Goal: Information Seeking & Learning: Learn about a topic

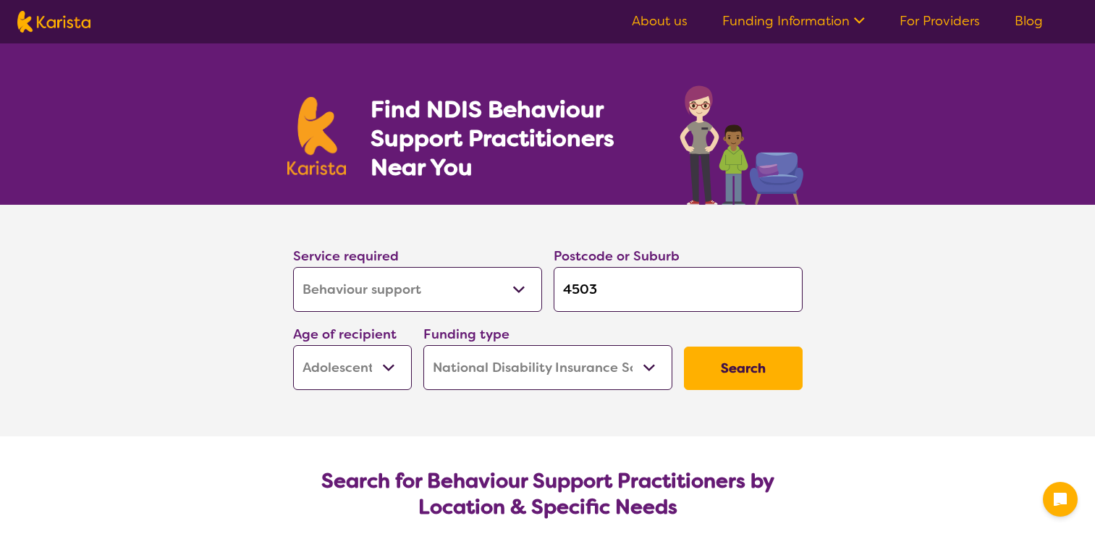
select select "Behaviour support"
select select "AS"
select select "NDIS"
select select "Behaviour support"
select select "AS"
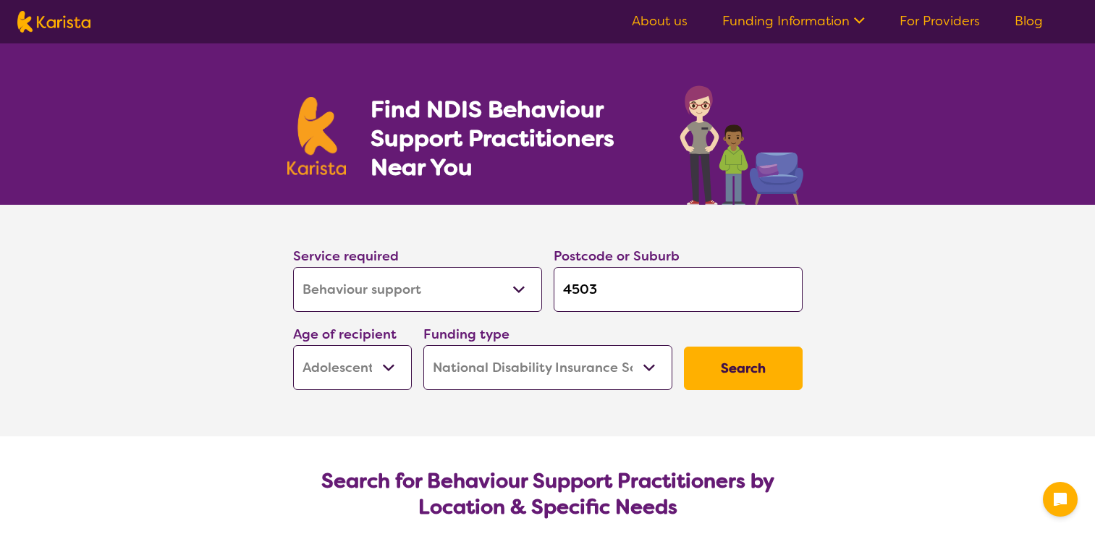
select select "NDIS"
click at [520, 289] on select "Allied Health Assistant Assessment ([MEDICAL_DATA] or [MEDICAL_DATA]) Behaviour…" at bounding box center [417, 289] width 249 height 45
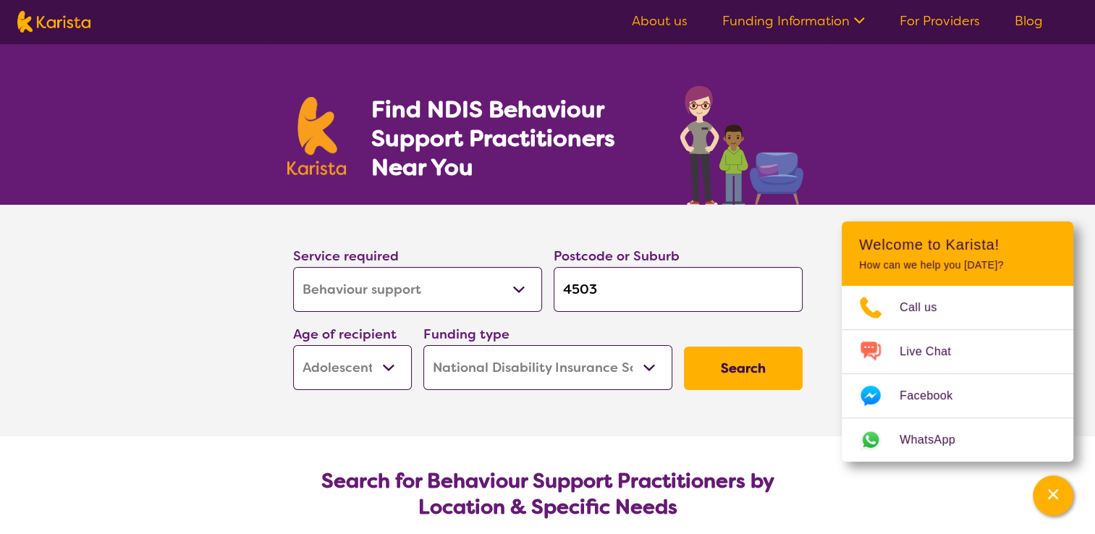
click at [520, 289] on select "Allied Health Assistant Assessment ([MEDICAL_DATA] or [MEDICAL_DATA]) Behaviour…" at bounding box center [417, 289] width 249 height 45
click at [740, 369] on button "Search" at bounding box center [743, 368] width 119 height 43
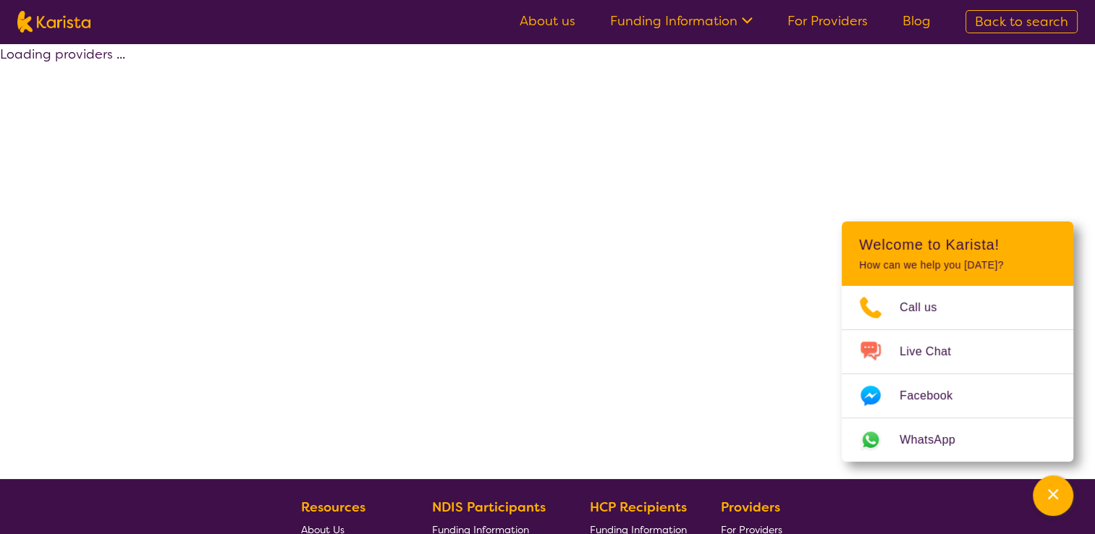
select select "by_score"
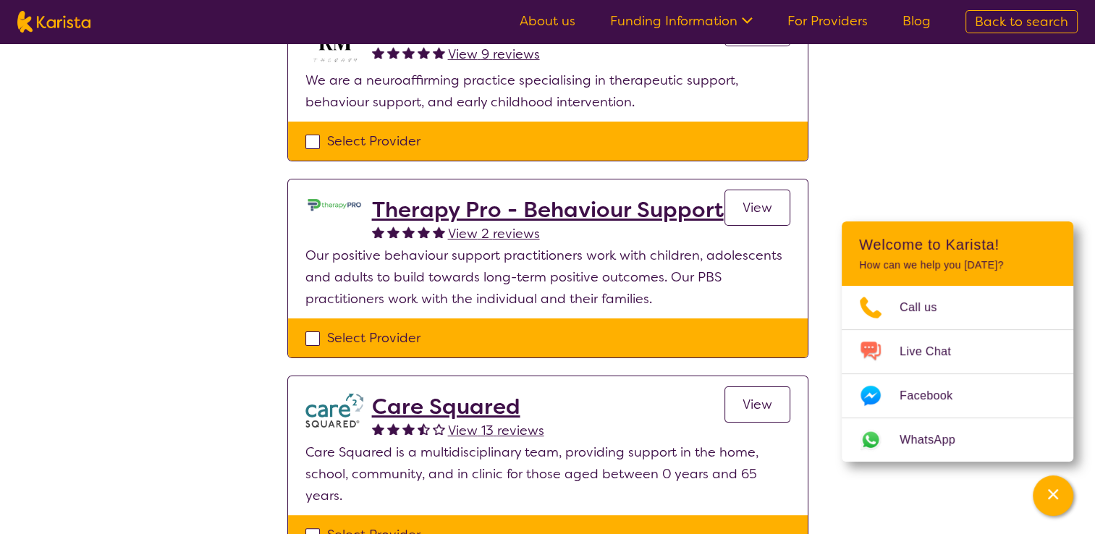
scroll to position [217, 0]
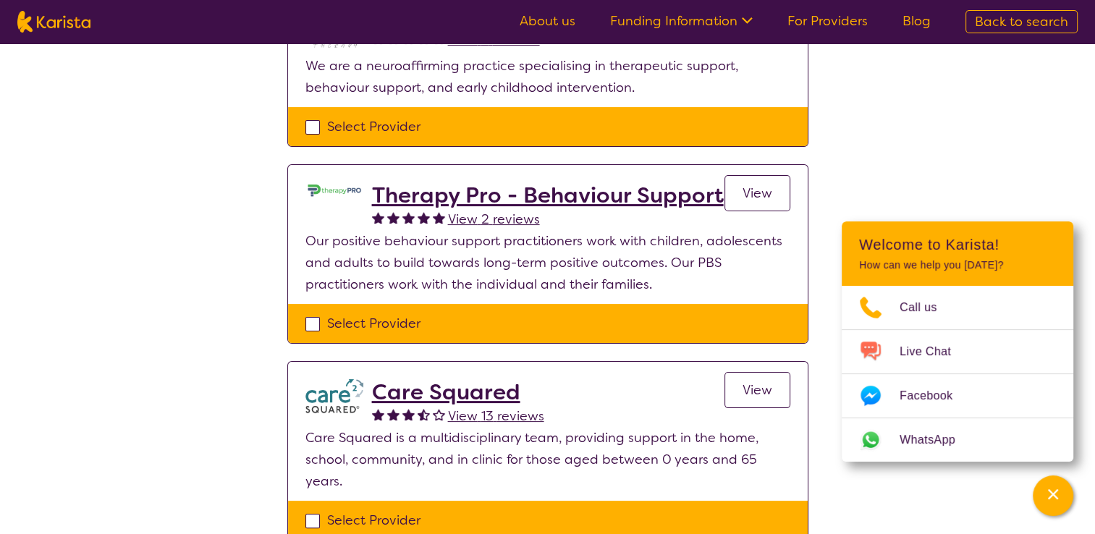
click at [512, 193] on h2 "Therapy Pro - Behaviour Support" at bounding box center [548, 195] width 352 height 26
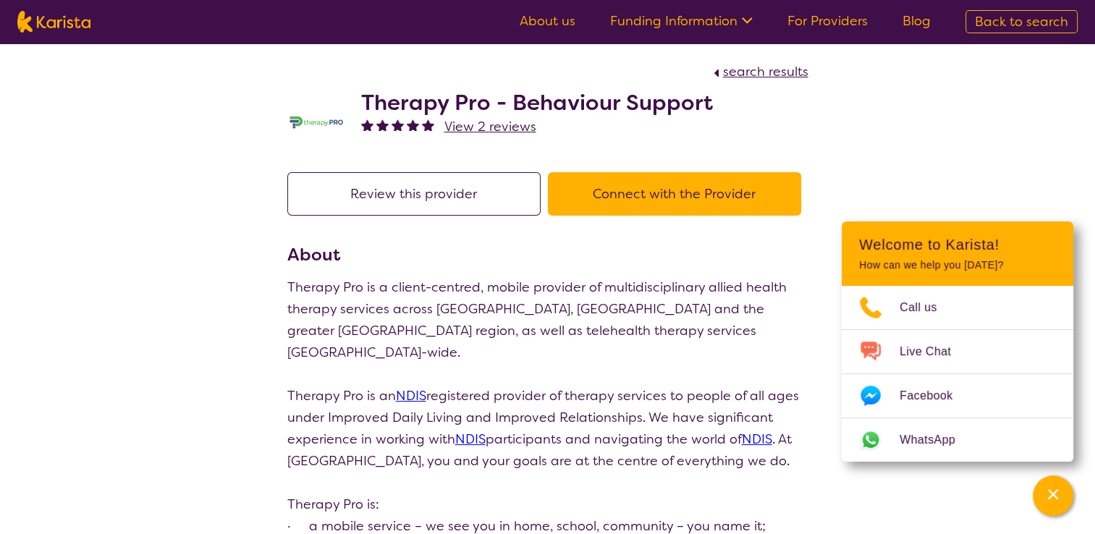
click at [721, 19] on link "Funding Information" at bounding box center [681, 20] width 143 height 17
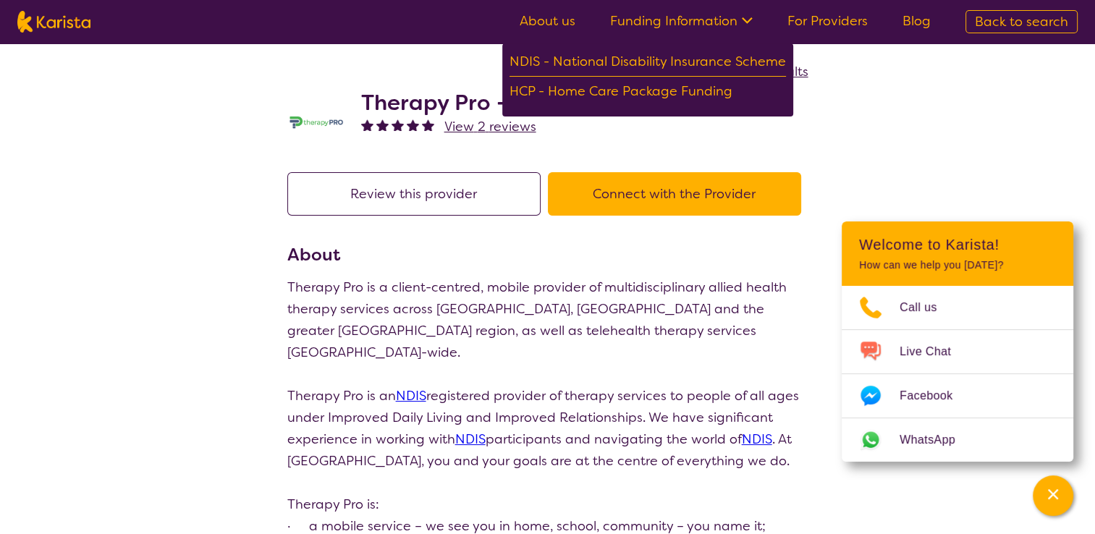
click at [721, 19] on link "Funding Information" at bounding box center [681, 20] width 143 height 17
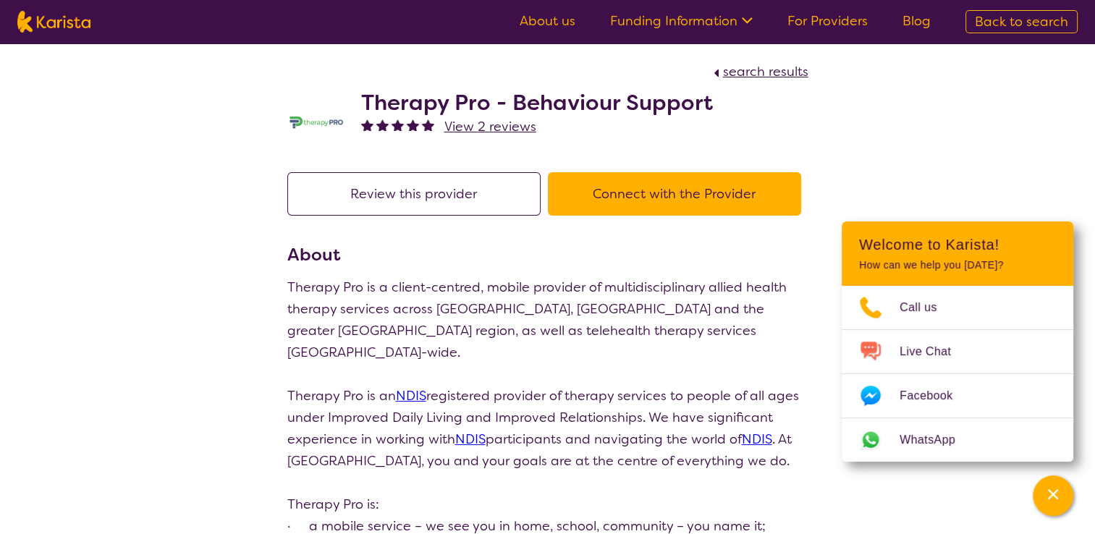
scroll to position [217, 0]
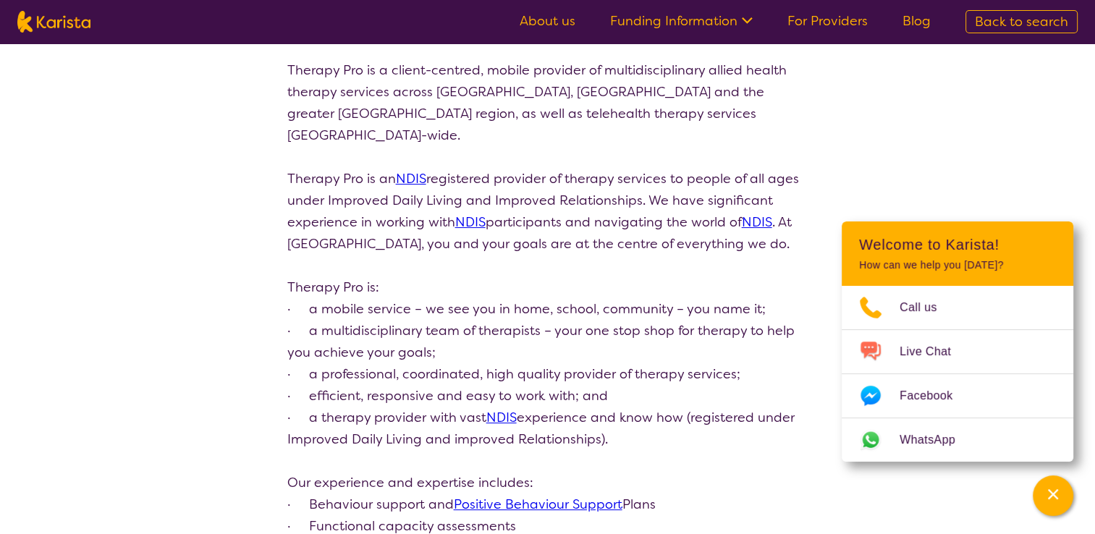
select select "by_score"
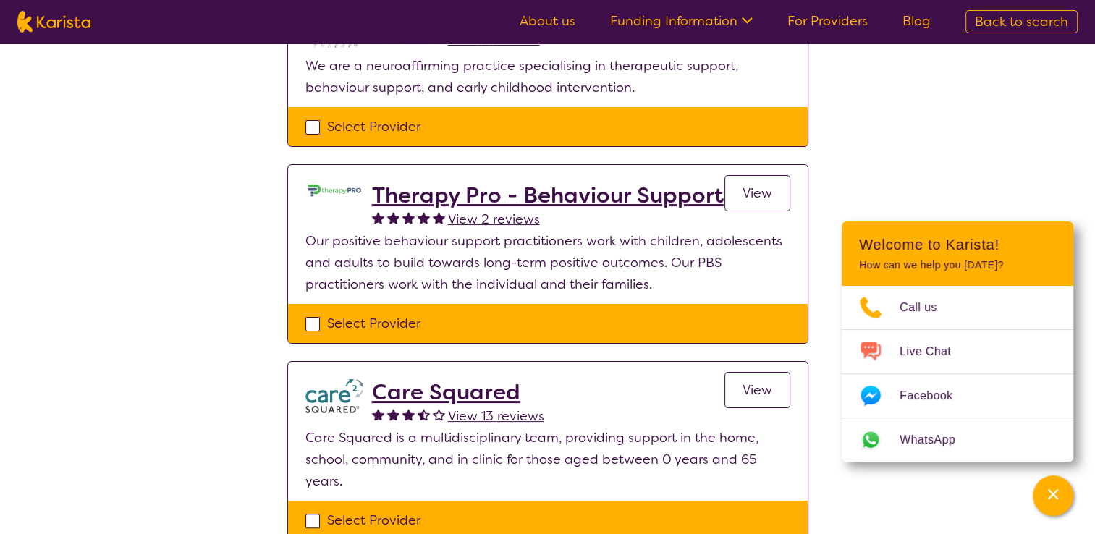
click at [486, 395] on h2 "Care Squared" at bounding box center [458, 392] width 172 height 26
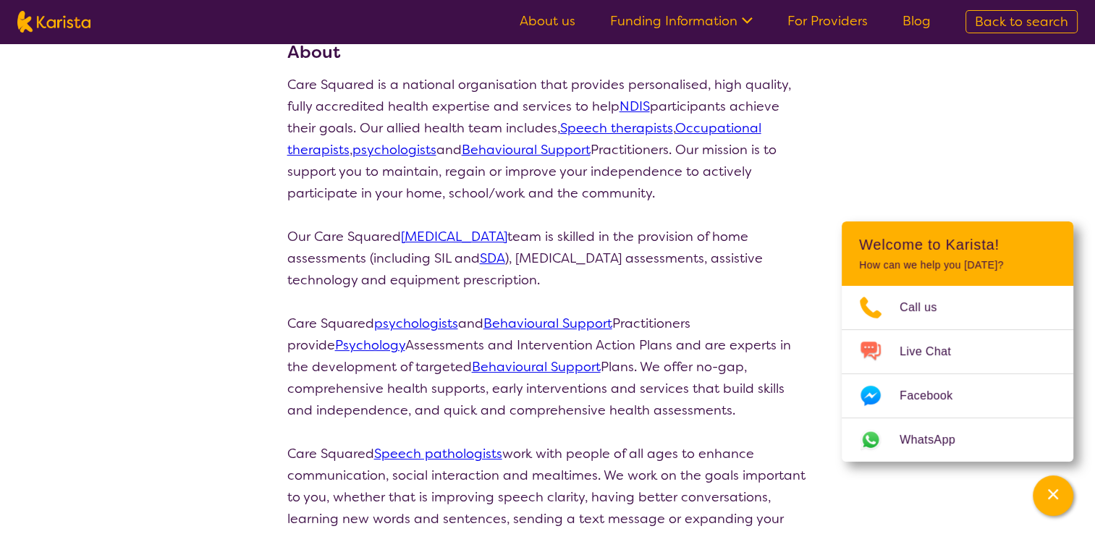
scroll to position [217, 0]
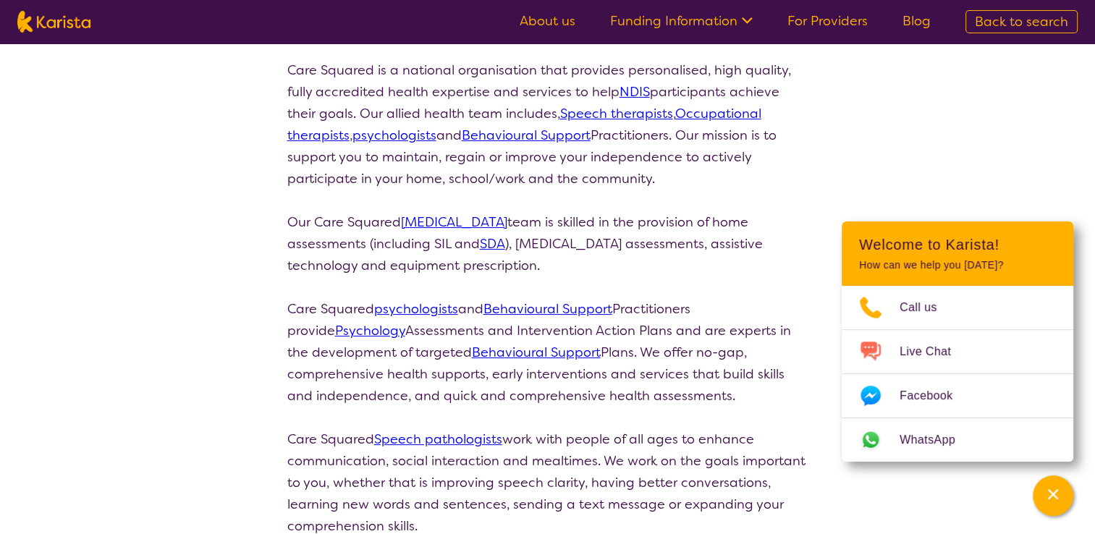
click at [559, 305] on link "Behavioural Support" at bounding box center [547, 308] width 129 height 17
select select "by_score"
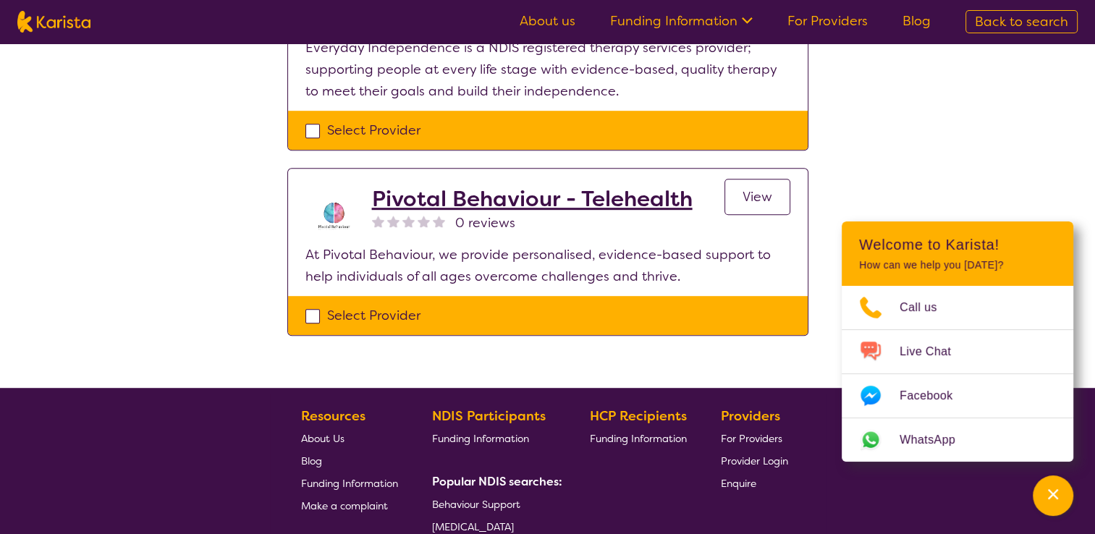
scroll to position [986, 0]
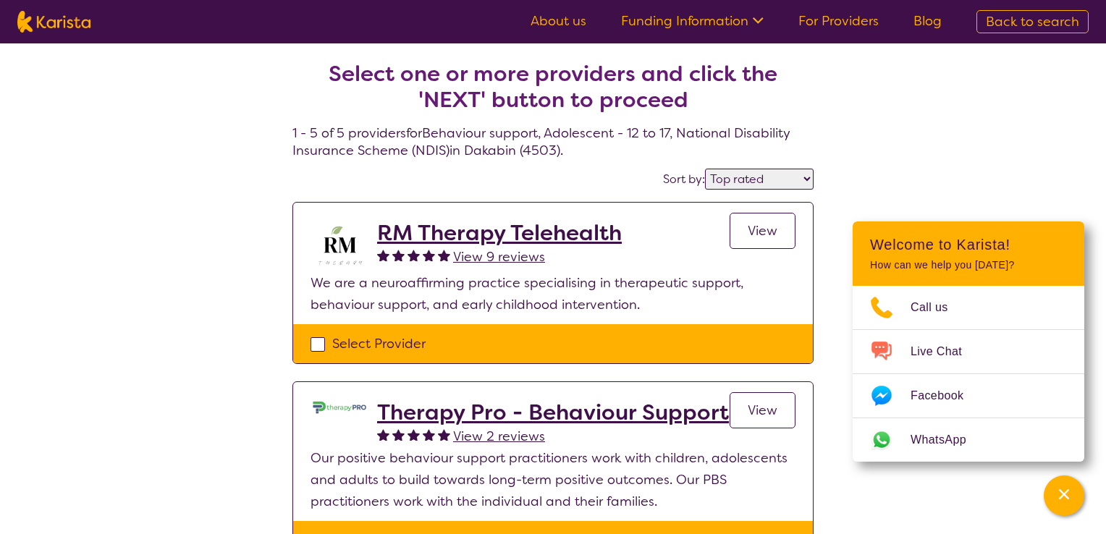
select select "Behaviour support"
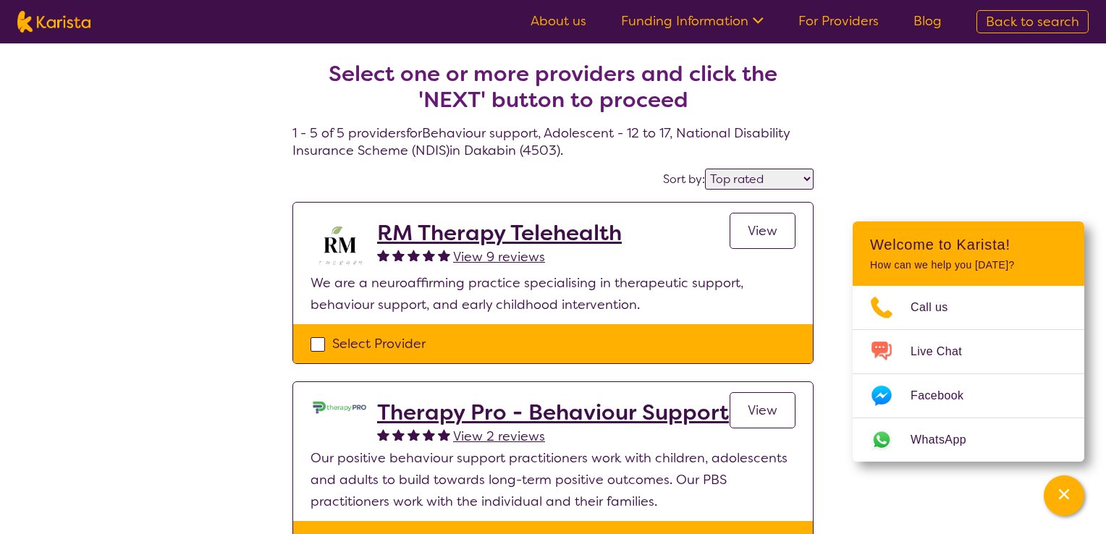
select select "AS"
select select "NDIS"
select select "Behaviour support"
select select "AS"
select select "NDIS"
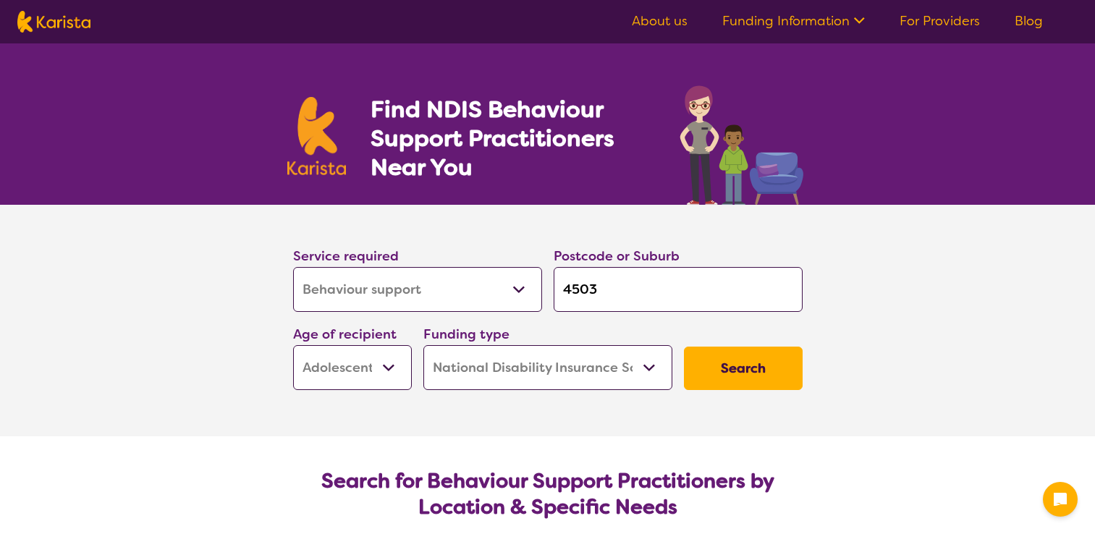
select select "Behaviour support"
select select "AS"
select select "NDIS"
select select "Behaviour support"
select select "AS"
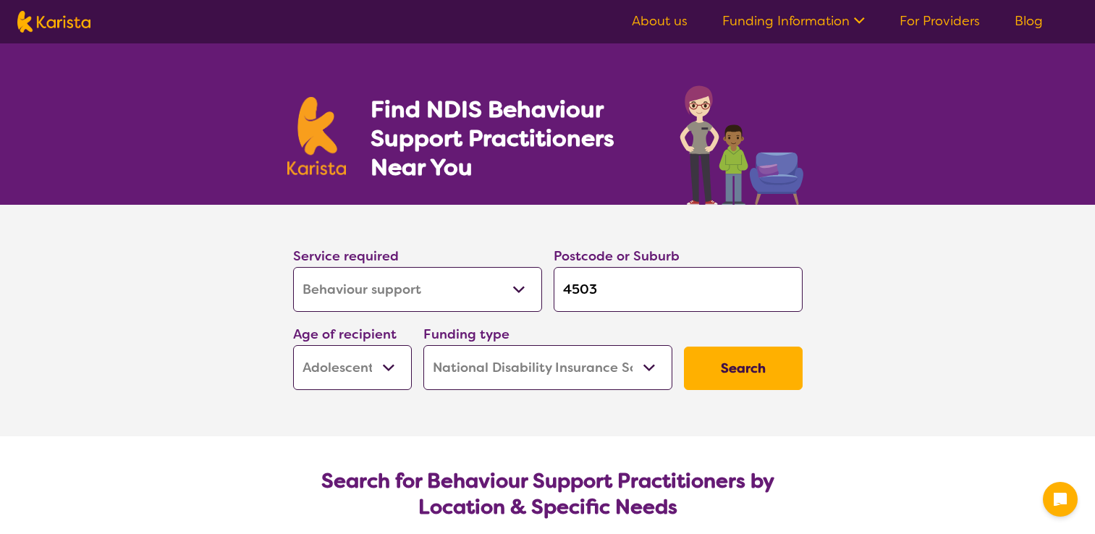
select select "NDIS"
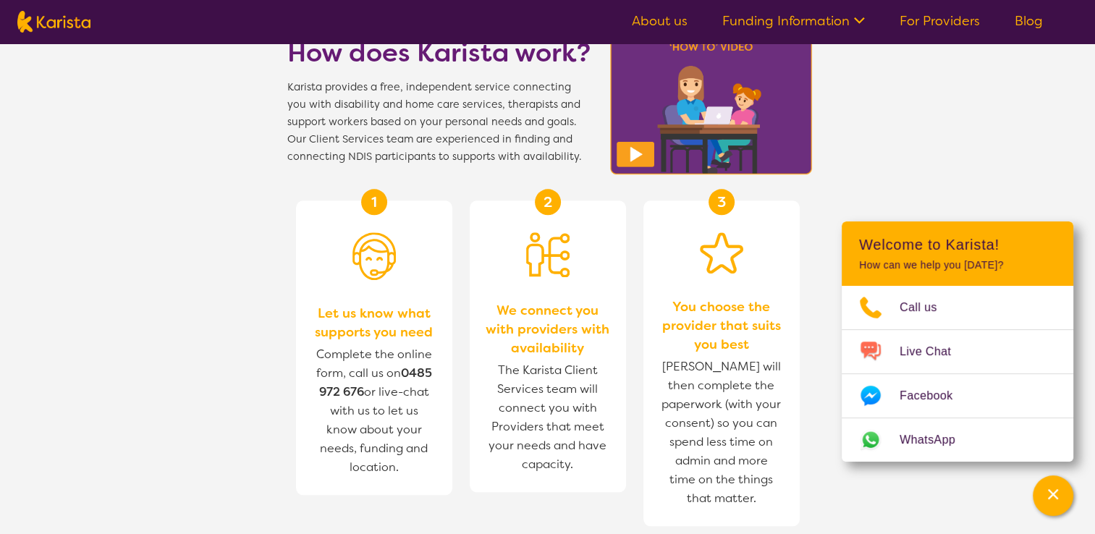
scroll to position [1592, 0]
